Goal: Information Seeking & Learning: Check status

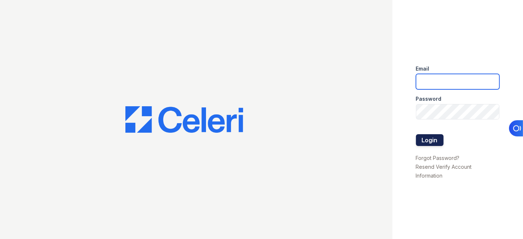
type input "cruiz@lantowerliving.com"
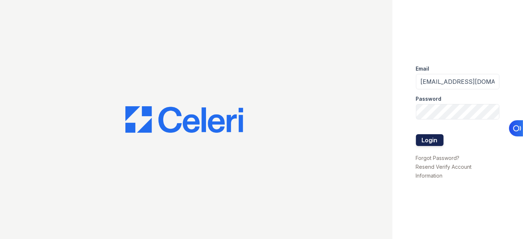
click at [429, 138] on button "Login" at bounding box center [430, 140] width 28 height 12
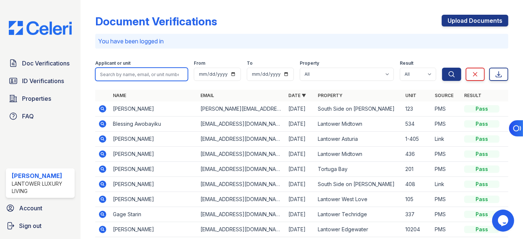
click at [129, 72] on input "search" at bounding box center [141, 74] width 93 height 13
type input "karlos"
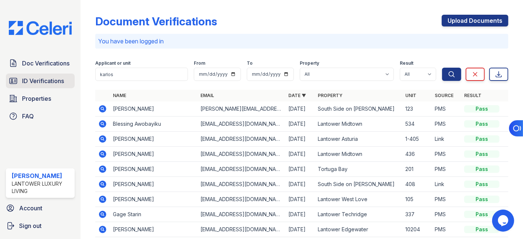
click at [37, 79] on span "ID Verifications" at bounding box center [43, 81] width 42 height 9
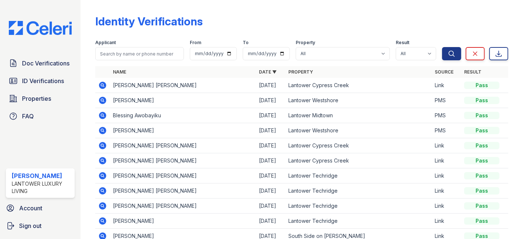
click at [102, 159] on icon at bounding box center [102, 160] width 2 height 2
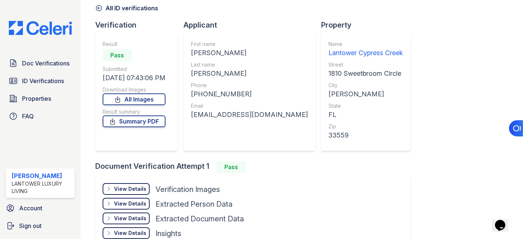
scroll to position [78, 0]
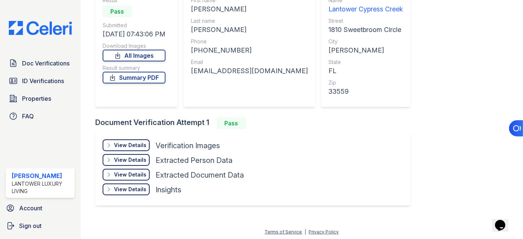
click at [127, 146] on div "View Details" at bounding box center [130, 145] width 32 height 7
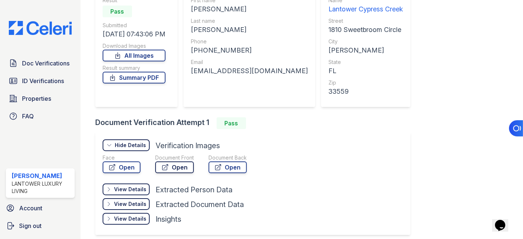
click at [173, 167] on link "Open" at bounding box center [174, 168] width 39 height 12
click at [155, 75] on link "Summary PDF" at bounding box center [134, 78] width 63 height 12
click at [46, 80] on span "ID Verifications" at bounding box center [43, 81] width 42 height 9
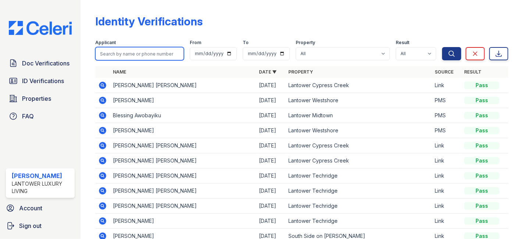
click at [145, 52] on input "search" at bounding box center [139, 53] width 89 height 13
type input "jenifer"
click at [442, 47] on button "Search" at bounding box center [451, 53] width 19 height 13
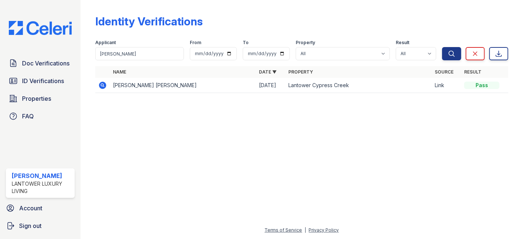
click at [103, 85] on icon at bounding box center [102, 85] width 9 height 9
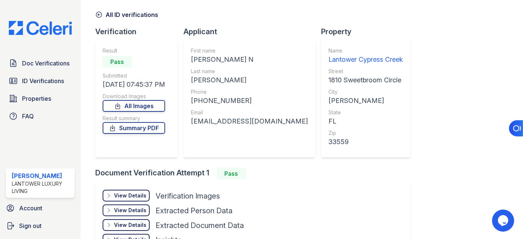
scroll to position [41, 0]
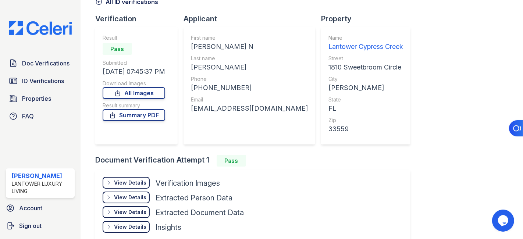
click at [140, 183] on div "View Details" at bounding box center [130, 182] width 32 height 7
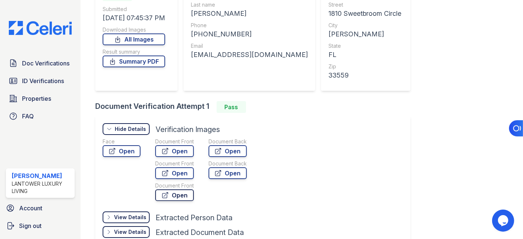
scroll to position [123, 0]
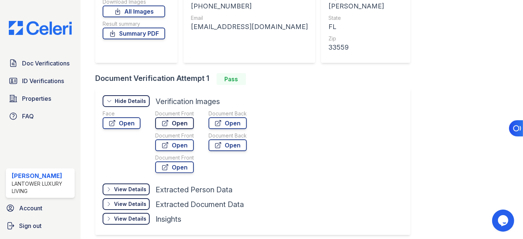
click at [173, 124] on link "Open" at bounding box center [174, 123] width 39 height 12
click at [151, 35] on link "Summary PDF" at bounding box center [134, 34] width 63 height 12
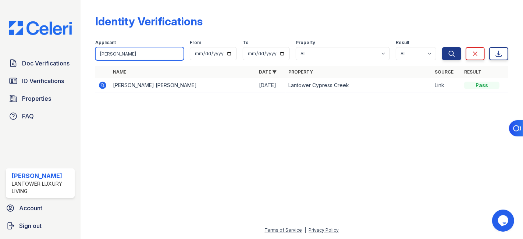
click at [125, 51] on input "[PERSON_NAME]" at bounding box center [139, 53] width 89 height 13
type input "j"
type input "jorge"
click at [442, 47] on button "Search" at bounding box center [451, 53] width 19 height 13
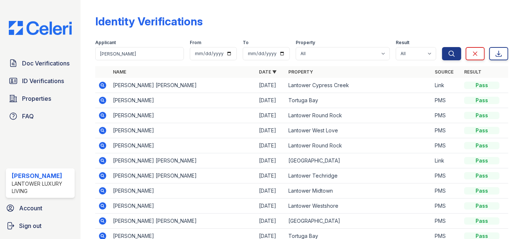
click at [99, 85] on icon at bounding box center [102, 85] width 9 height 9
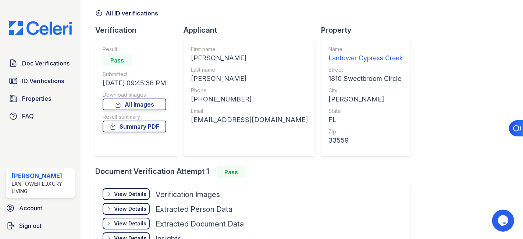
scroll to position [41, 0]
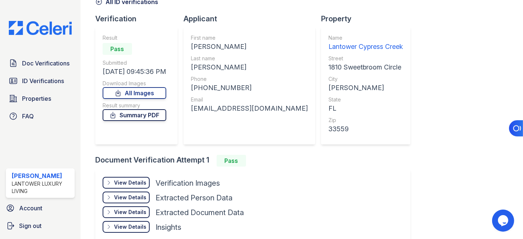
click at [145, 116] on link "Summary PDF" at bounding box center [135, 115] width 64 height 12
click at [131, 181] on div "View Details" at bounding box center [130, 182] width 32 height 7
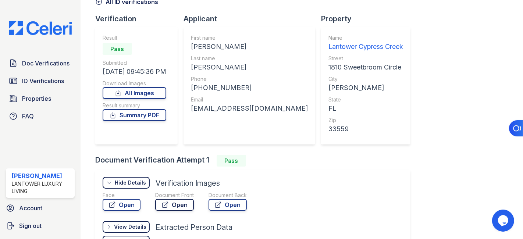
click at [172, 203] on link "Open" at bounding box center [174, 205] width 39 height 12
click at [40, 97] on span "Properties" at bounding box center [36, 98] width 29 height 9
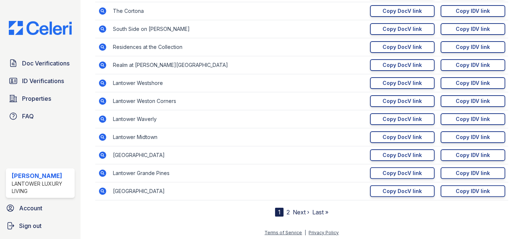
scroll to position [130, 0]
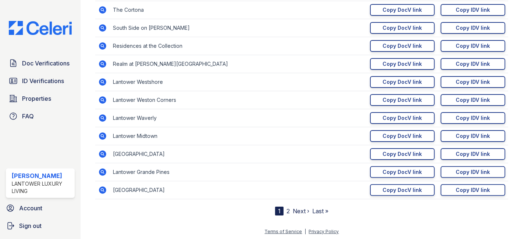
click at [287, 210] on link "2" at bounding box center [288, 211] width 3 height 7
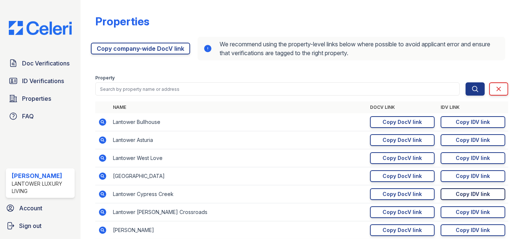
click at [458, 192] on div "Copy IDV link" at bounding box center [473, 194] width 34 height 7
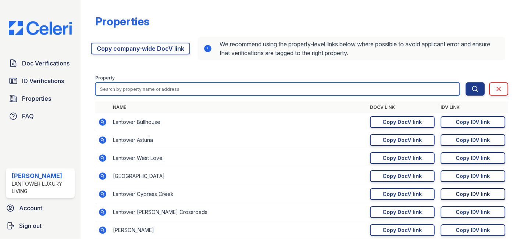
click at [124, 88] on input "search" at bounding box center [277, 88] width 365 height 13
paste input "niya19530@gmail.com"
type input "niya19530@gmail.com"
click at [466, 82] on button "Search" at bounding box center [475, 88] width 19 height 13
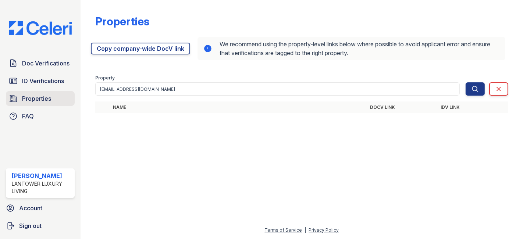
click at [35, 97] on span "Properties" at bounding box center [36, 98] width 29 height 9
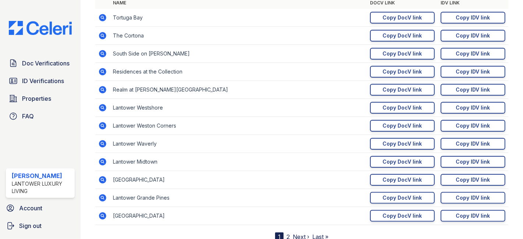
scroll to position [123, 0]
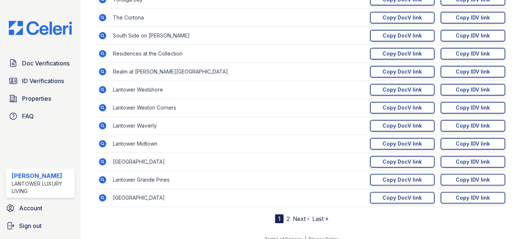
click at [287, 216] on link "2" at bounding box center [288, 218] width 3 height 7
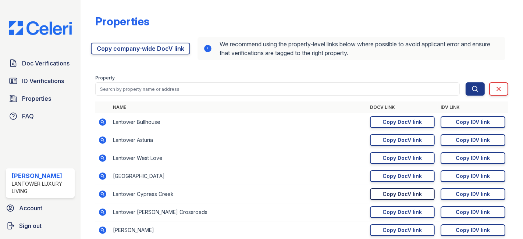
click at [393, 192] on div "Copy DocV link" at bounding box center [402, 194] width 39 height 7
click at [461, 192] on div "Copy IDV link" at bounding box center [473, 194] width 34 height 7
click at [50, 60] on span "Doc Verifications" at bounding box center [45, 63] width 47 height 9
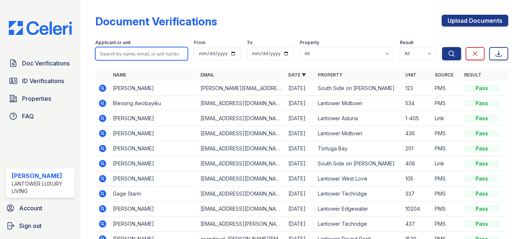
click at [130, 56] on input "search" at bounding box center [141, 53] width 93 height 13
paste input "brysaanjowers@icloud.com"
type input "brysaanjowers@icloud.com"
click at [442, 47] on button "Search" at bounding box center [451, 53] width 19 height 13
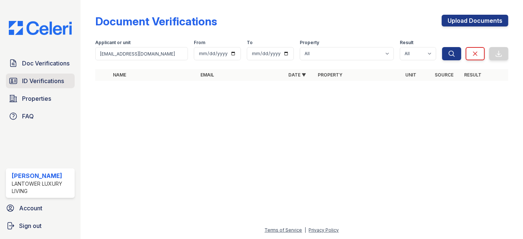
click at [63, 81] on span "ID Verifications" at bounding box center [43, 81] width 42 height 9
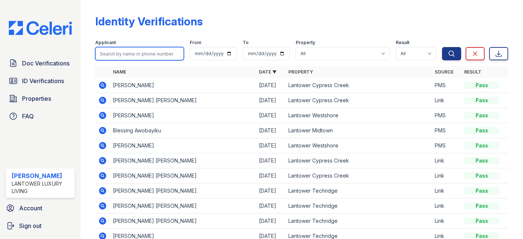
click at [112, 57] on input "search" at bounding box center [139, 53] width 89 height 13
paste input "brysaanjowers@icloud.com"
type input "brysaanjowers@icloud.com"
click at [442, 47] on button "Search" at bounding box center [451, 53] width 19 height 13
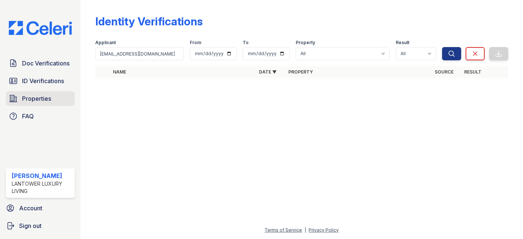
click at [22, 97] on span "Properties" at bounding box center [36, 98] width 29 height 9
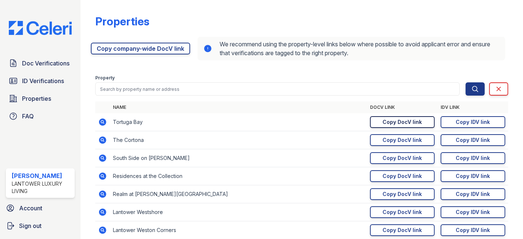
drag, startPoint x: 387, startPoint y: 117, endPoint x: 393, endPoint y: 120, distance: 6.4
click at [388, 117] on link "Copy DocV link Copy link" at bounding box center [402, 122] width 65 height 12
click at [456, 121] on div "Copy IDV link" at bounding box center [473, 121] width 34 height 7
click at [38, 79] on span "ID Verifications" at bounding box center [43, 81] width 42 height 9
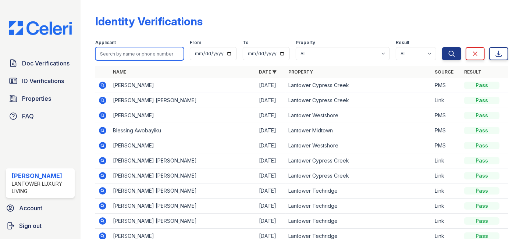
click at [138, 52] on input "search" at bounding box center [139, 53] width 89 height 13
paste input "carlosalfonsos969@gmail.com"
type input "carlosalfonsos969@gmail.com"
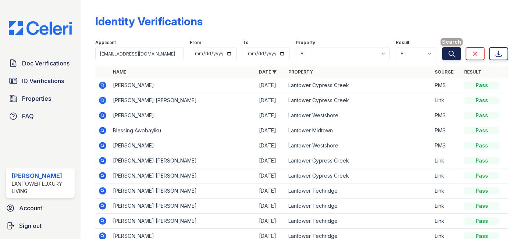
click at [442, 52] on button "Search" at bounding box center [451, 53] width 19 height 13
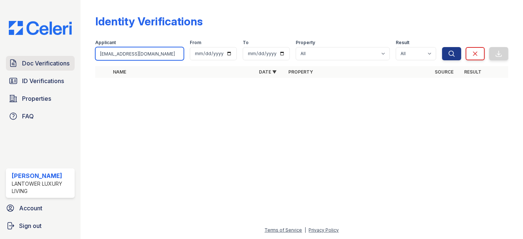
drag, startPoint x: 167, startPoint y: 53, endPoint x: 48, endPoint y: 63, distance: 119.6
click at [48, 63] on div "Doc Verifications ID Verifications Properties FAQ Cynthia Ruiz Lantower Luxury …" at bounding box center [261, 119] width 523 height 239
type input "rosalia"
click at [442, 47] on button "Search" at bounding box center [451, 53] width 19 height 13
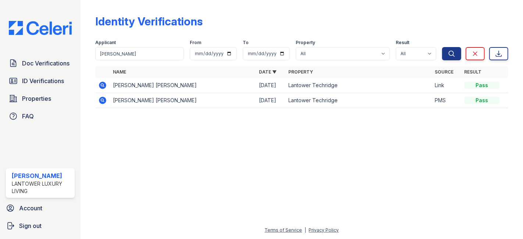
click at [102, 83] on icon at bounding box center [102, 85] width 7 height 7
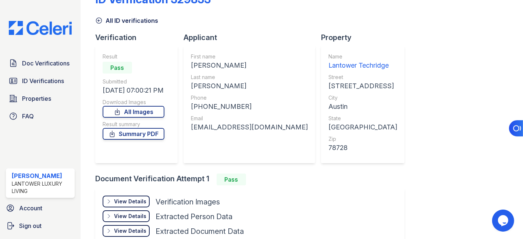
scroll to position [41, 0]
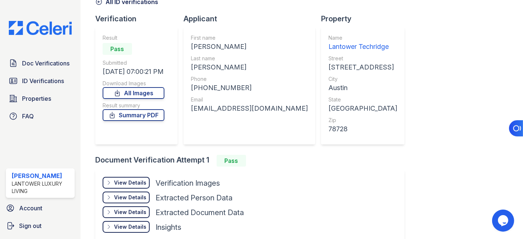
click at [126, 182] on div "View Details" at bounding box center [130, 182] width 32 height 7
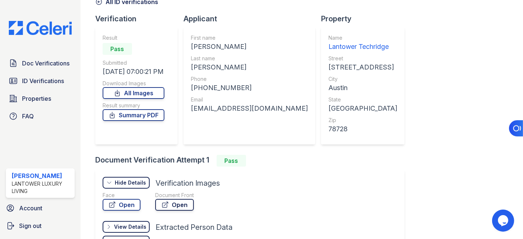
click at [175, 206] on link "Open" at bounding box center [174, 205] width 39 height 12
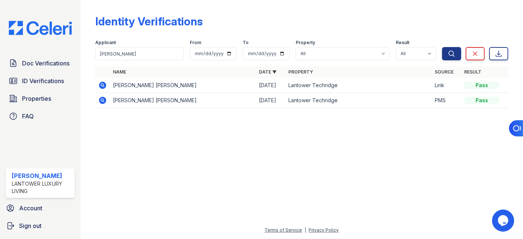
click at [103, 100] on icon at bounding box center [102, 100] width 7 height 7
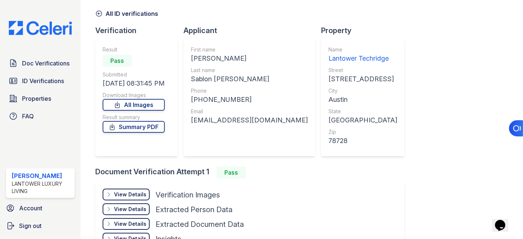
scroll to position [41, 0]
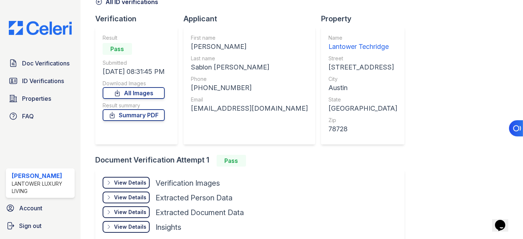
click at [140, 177] on div "View Details Details" at bounding box center [126, 183] width 47 height 12
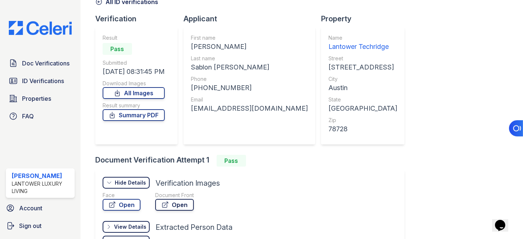
click at [179, 203] on link "Open" at bounding box center [174, 205] width 39 height 12
click at [46, 80] on span "ID Verifications" at bounding box center [43, 81] width 42 height 9
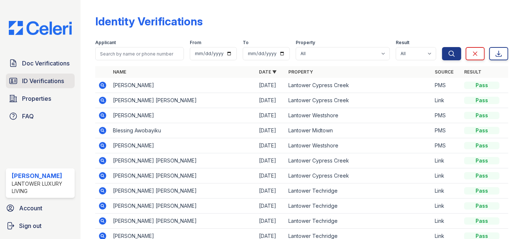
click at [40, 79] on span "ID Verifications" at bounding box center [43, 81] width 42 height 9
click at [114, 56] on input "search" at bounding box center [139, 53] width 89 height 13
type input "dayanis"
click at [442, 47] on button "Search" at bounding box center [451, 53] width 19 height 13
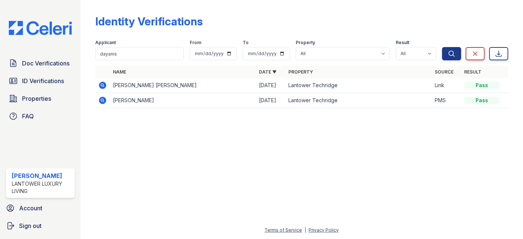
click at [103, 85] on icon at bounding box center [102, 85] width 9 height 9
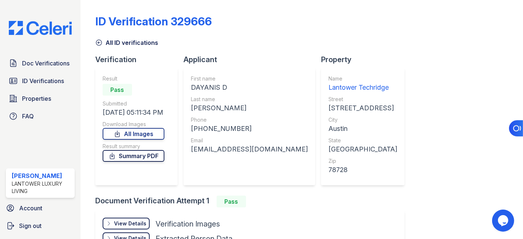
click at [139, 158] on link "Summary PDF" at bounding box center [134, 156] width 62 height 12
click at [141, 219] on div "View Details Details" at bounding box center [126, 224] width 47 height 12
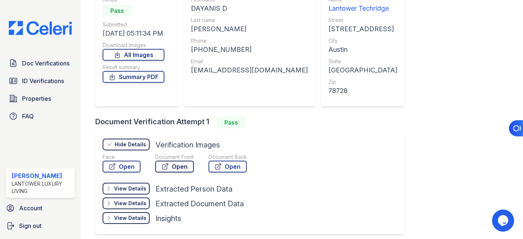
scroll to position [82, 0]
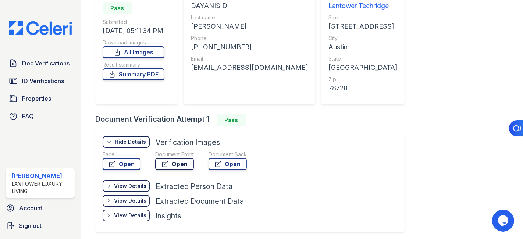
click at [180, 161] on link "Open" at bounding box center [174, 164] width 39 height 12
click at [41, 79] on span "ID Verifications" at bounding box center [43, 81] width 42 height 9
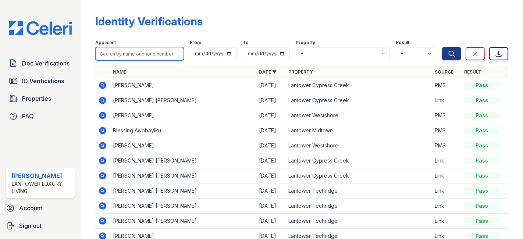
click at [125, 54] on input "search" at bounding box center [139, 53] width 89 height 13
type input "brandon"
click at [442, 47] on button "Search" at bounding box center [451, 53] width 19 height 13
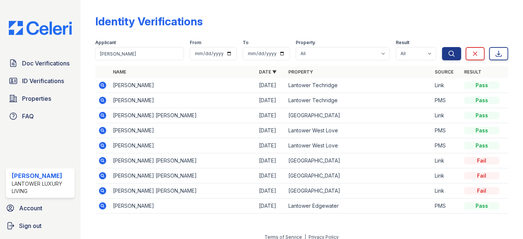
click at [103, 85] on icon at bounding box center [102, 85] width 9 height 9
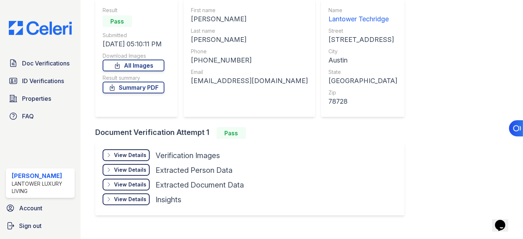
scroll to position [78, 0]
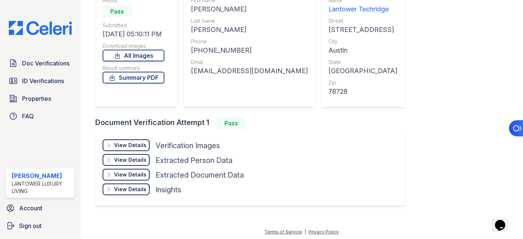
click at [135, 146] on div "View Details" at bounding box center [130, 145] width 32 height 7
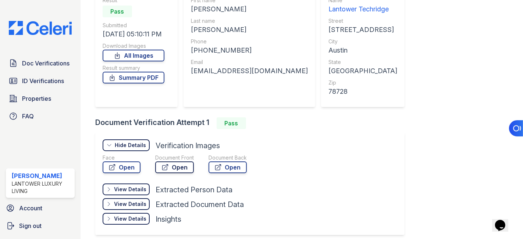
click at [175, 169] on link "Open" at bounding box center [174, 168] width 39 height 12
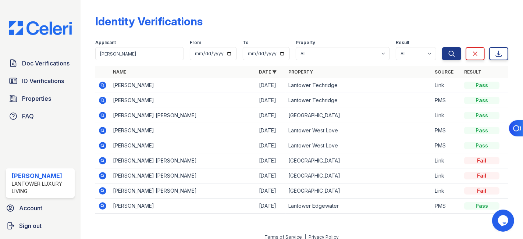
click at [102, 98] on icon at bounding box center [102, 100] width 7 height 7
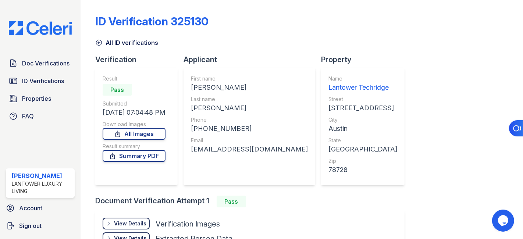
click at [130, 220] on div "View Details" at bounding box center [130, 223] width 32 height 7
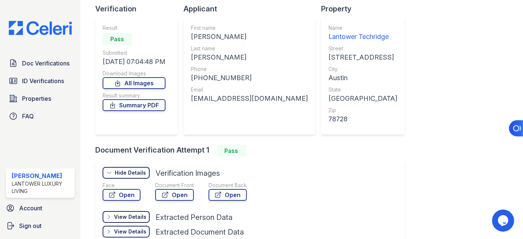
scroll to position [108, 0]
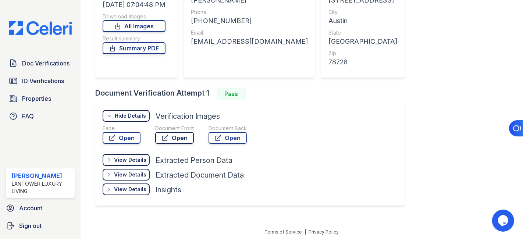
click at [181, 141] on link "Open" at bounding box center [174, 138] width 39 height 12
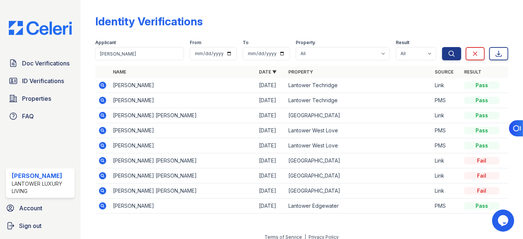
click at [103, 115] on icon at bounding box center [102, 115] width 9 height 9
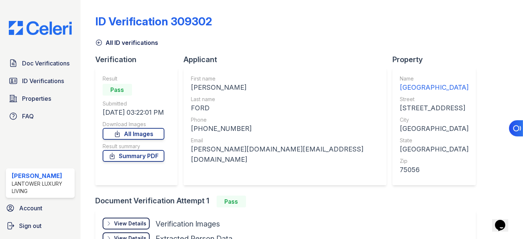
click at [127, 223] on div "View Details" at bounding box center [130, 223] width 32 height 7
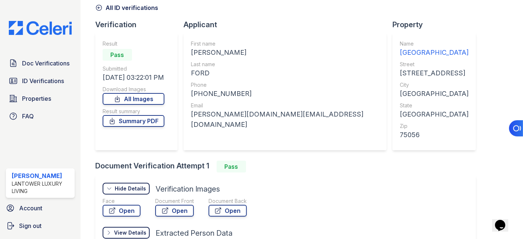
scroll to position [82, 0]
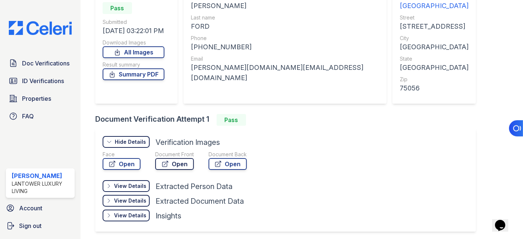
click at [178, 166] on link "Open" at bounding box center [174, 164] width 39 height 12
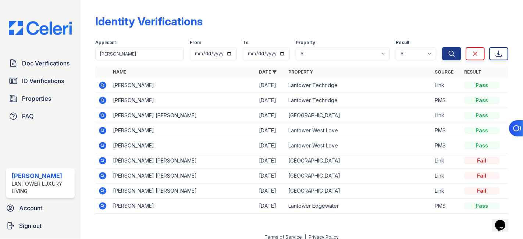
click at [102, 86] on icon at bounding box center [102, 85] width 7 height 7
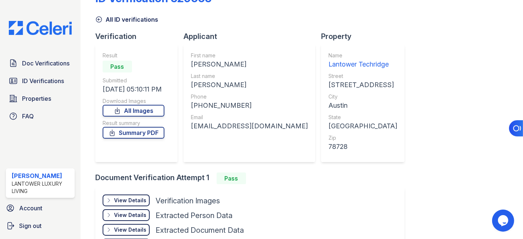
scroll to position [41, 0]
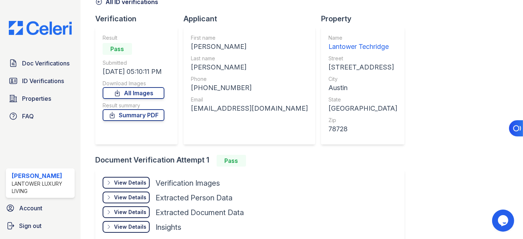
click at [134, 179] on div "View Details" at bounding box center [130, 182] width 32 height 7
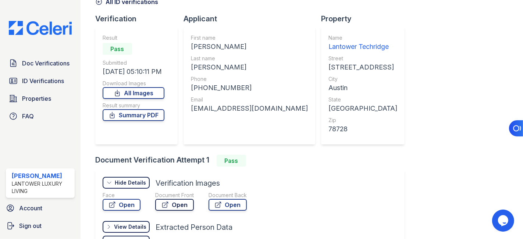
click at [184, 205] on link "Open" at bounding box center [174, 205] width 39 height 12
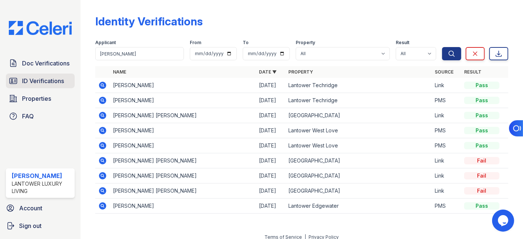
click at [45, 77] on span "ID Verifications" at bounding box center [43, 81] width 42 height 9
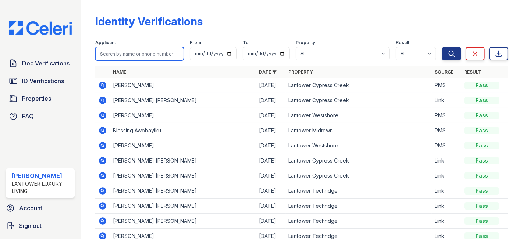
click at [123, 56] on input "search" at bounding box center [139, 53] width 89 height 13
type input "dayanis"
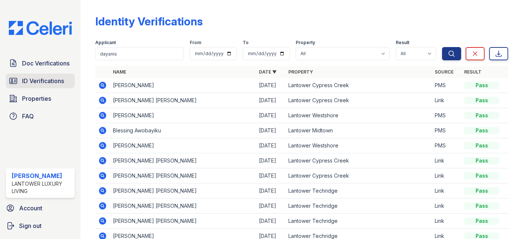
click at [41, 84] on span "ID Verifications" at bounding box center [43, 81] width 42 height 9
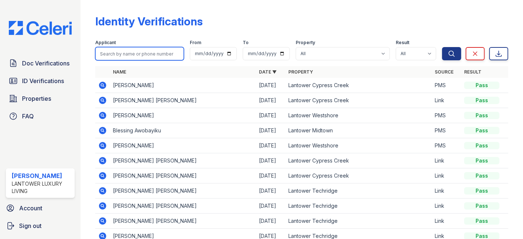
click at [125, 54] on input "search" at bounding box center [139, 53] width 89 height 13
type input "dayanis"
click at [442, 47] on button "Search" at bounding box center [451, 53] width 19 height 13
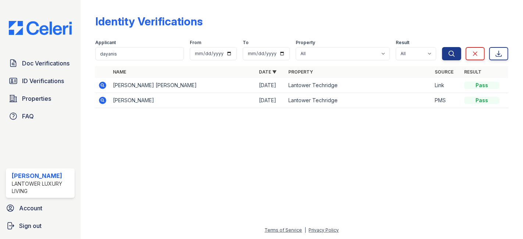
click at [103, 86] on icon at bounding box center [102, 85] width 9 height 9
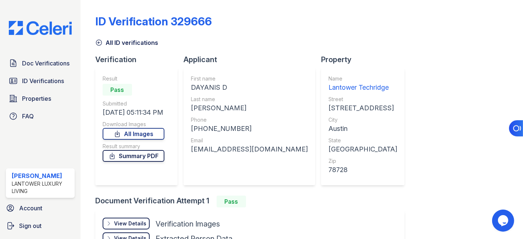
click at [147, 153] on link "Summary PDF" at bounding box center [134, 156] width 62 height 12
click at [137, 221] on div "View Details" at bounding box center [130, 223] width 32 height 7
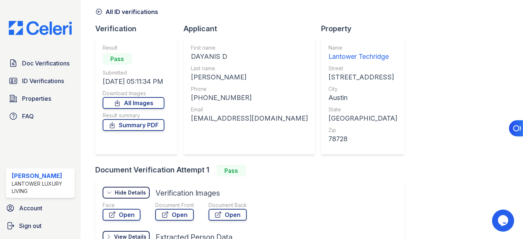
scroll to position [82, 0]
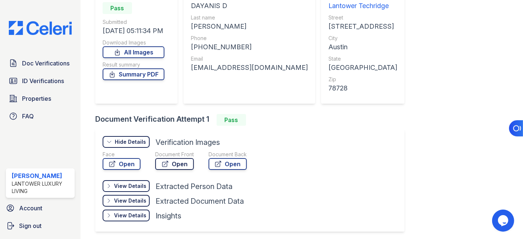
click at [175, 163] on link "Open" at bounding box center [174, 164] width 39 height 12
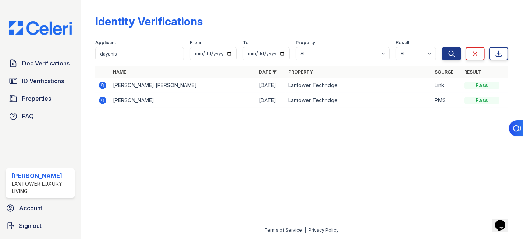
click at [103, 99] on icon at bounding box center [102, 100] width 9 height 9
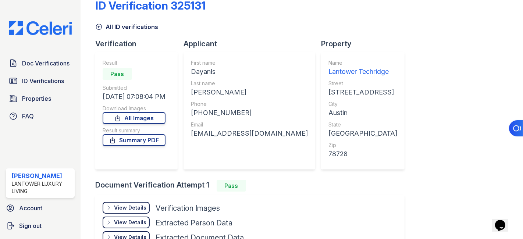
scroll to position [41, 0]
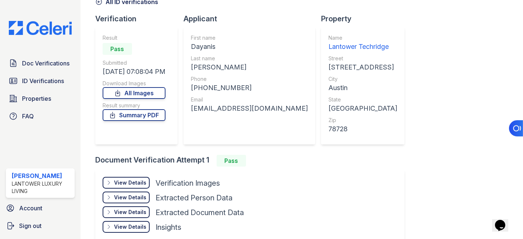
click at [137, 181] on div "View Details" at bounding box center [130, 182] width 32 height 7
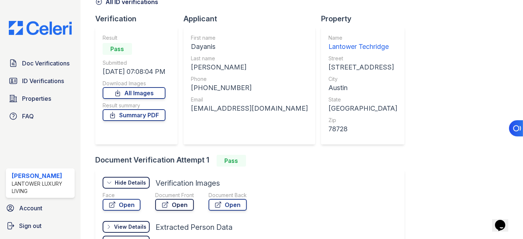
click at [177, 203] on link "Open" at bounding box center [174, 205] width 39 height 12
click at [36, 74] on link "ID Verifications" at bounding box center [40, 81] width 69 height 15
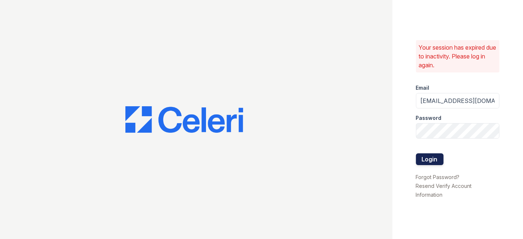
click at [430, 159] on button "Login" at bounding box center [430, 159] width 28 height 12
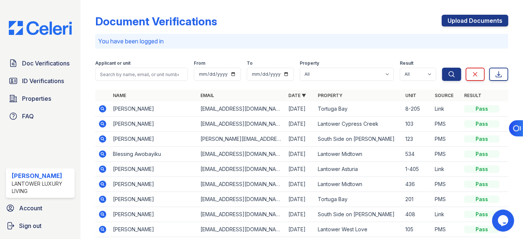
click at [101, 109] on icon at bounding box center [102, 108] width 2 height 2
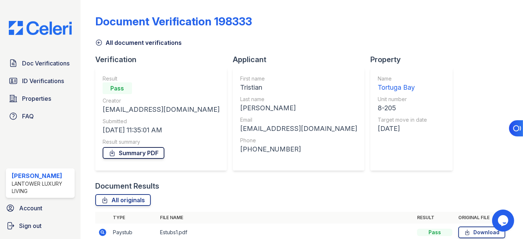
click at [138, 149] on link "Summary PDF" at bounding box center [134, 153] width 62 height 12
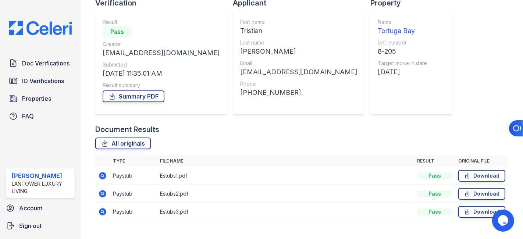
scroll to position [70, 0]
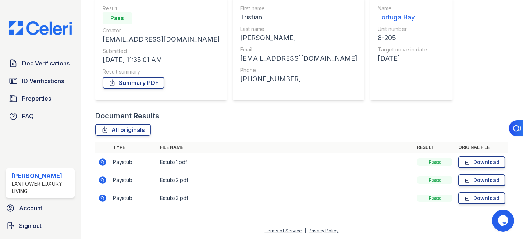
click at [393, 219] on div "Document Verification 198333 All document verifications Verification Result Pas…" at bounding box center [301, 78] width 419 height 297
click at [476, 158] on link "Download" at bounding box center [481, 162] width 47 height 12
click at [477, 178] on link "Download" at bounding box center [481, 180] width 47 height 12
click at [477, 198] on link "Download" at bounding box center [481, 198] width 47 height 12
click at [45, 82] on span "ID Verifications" at bounding box center [43, 81] width 42 height 9
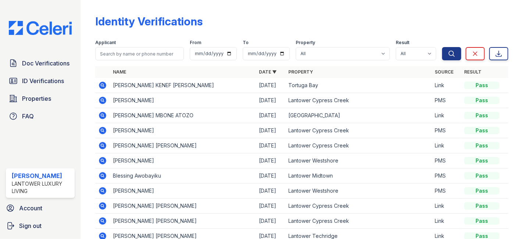
click at [101, 82] on icon at bounding box center [102, 85] width 7 height 7
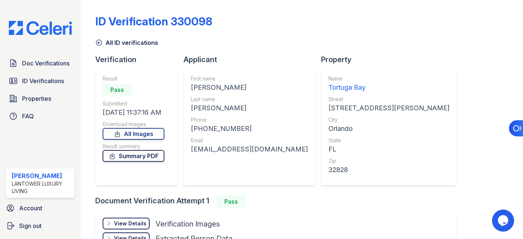
click at [145, 153] on link "Summary PDF" at bounding box center [134, 156] width 62 height 12
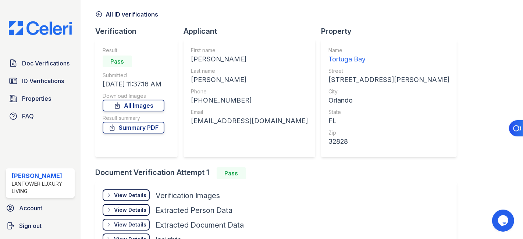
scroll to position [41, 0]
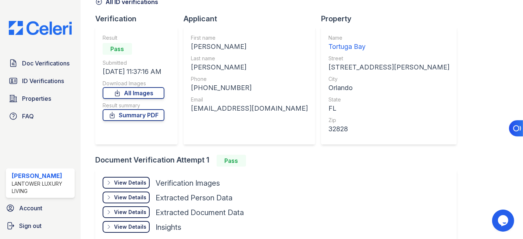
click at [134, 179] on div "View Details" at bounding box center [130, 182] width 32 height 7
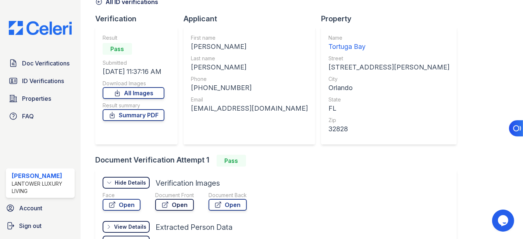
click at [173, 205] on link "Open" at bounding box center [174, 205] width 39 height 12
click at [42, 62] on span "Doc Verifications" at bounding box center [45, 63] width 47 height 9
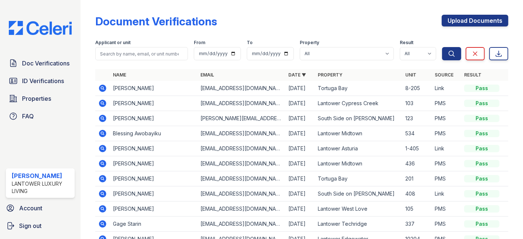
click at [101, 103] on icon at bounding box center [102, 103] width 2 height 2
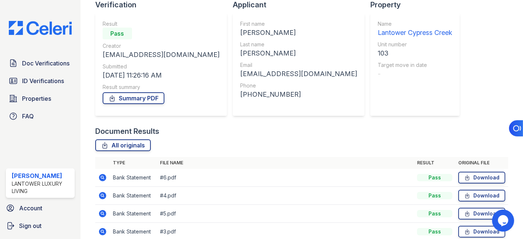
scroll to position [1, 0]
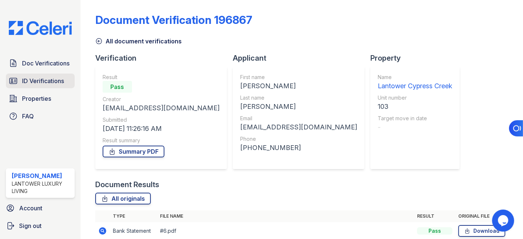
click at [56, 78] on span "ID Verifications" at bounding box center [43, 81] width 42 height 9
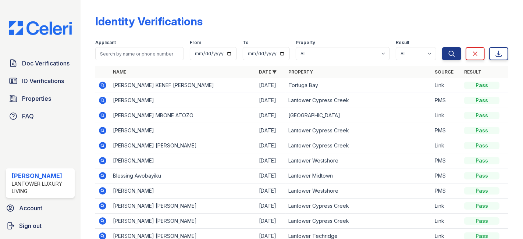
click at [103, 99] on icon at bounding box center [102, 100] width 9 height 9
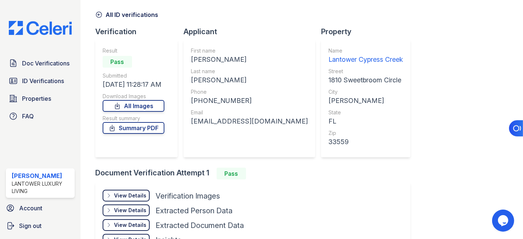
scroll to position [41, 0]
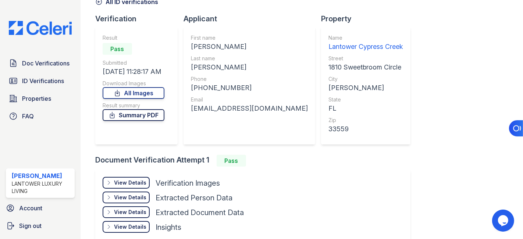
click at [131, 114] on link "Summary PDF" at bounding box center [134, 115] width 62 height 12
click at [133, 183] on div "View Details" at bounding box center [130, 182] width 32 height 7
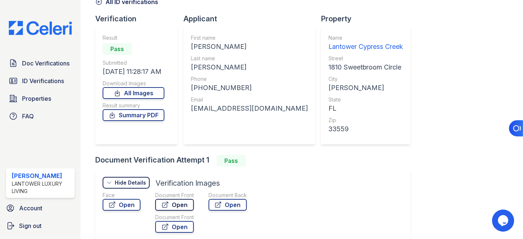
click at [178, 205] on link "Open" at bounding box center [174, 205] width 39 height 12
click at [52, 79] on span "ID Verifications" at bounding box center [43, 81] width 42 height 9
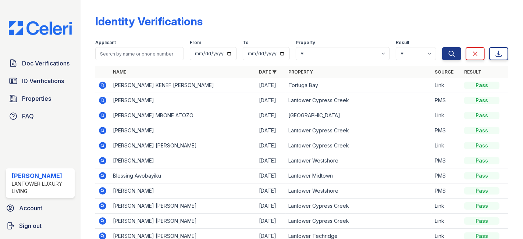
click at [103, 115] on icon at bounding box center [102, 115] width 2 height 2
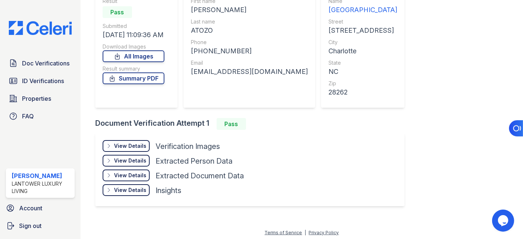
scroll to position [78, 0]
click at [141, 144] on div "View Details" at bounding box center [130, 145] width 32 height 7
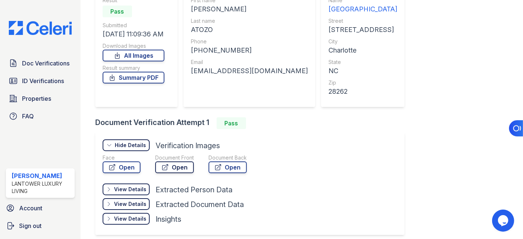
click at [178, 167] on link "Open" at bounding box center [174, 168] width 39 height 12
click at [135, 76] on link "Summary PDF" at bounding box center [134, 78] width 62 height 12
click at [45, 64] on span "Doc Verifications" at bounding box center [45, 63] width 47 height 9
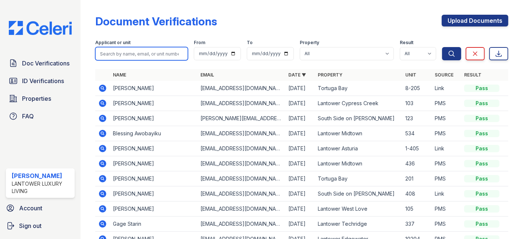
click at [135, 51] on input "search" at bounding box center [141, 53] width 93 height 13
type input "[PERSON_NAME]"
click at [442, 47] on button "Search" at bounding box center [451, 53] width 19 height 13
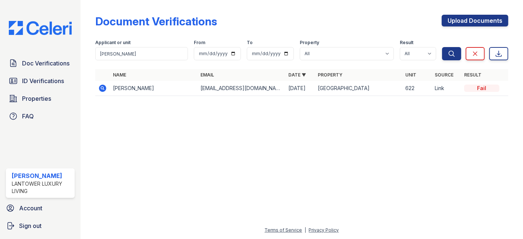
click at [101, 89] on icon at bounding box center [102, 88] width 9 height 9
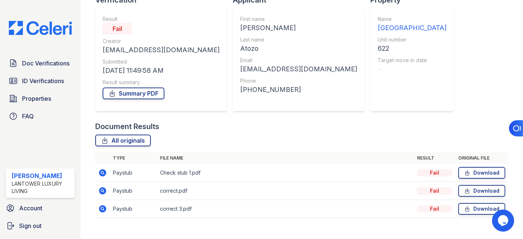
scroll to position [70, 0]
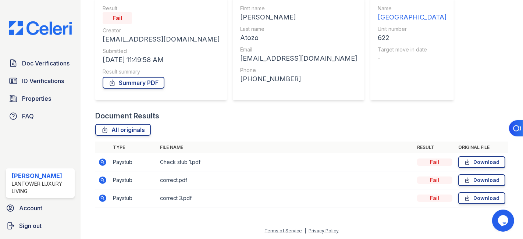
click at [104, 163] on icon at bounding box center [102, 162] width 9 height 9
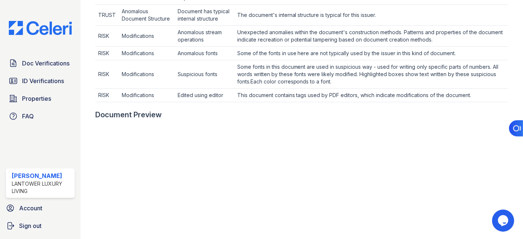
scroll to position [368, 0]
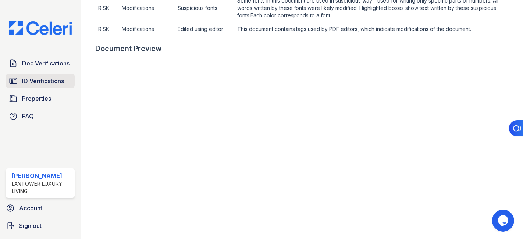
click at [36, 79] on span "ID Verifications" at bounding box center [43, 81] width 42 height 9
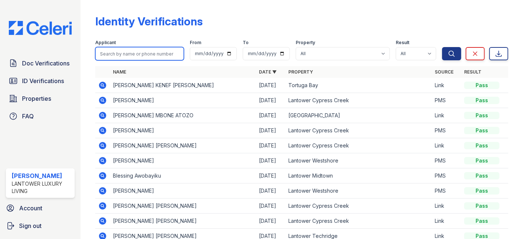
click at [127, 54] on input "search" at bounding box center [139, 53] width 89 height 13
type input "[PERSON_NAME]"
click at [442, 47] on button "Search" at bounding box center [451, 53] width 19 height 13
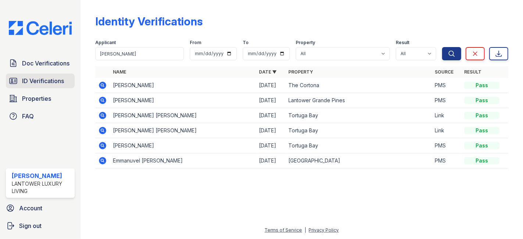
click at [36, 81] on span "ID Verifications" at bounding box center [43, 81] width 42 height 9
